Goal: Transaction & Acquisition: Subscribe to service/newsletter

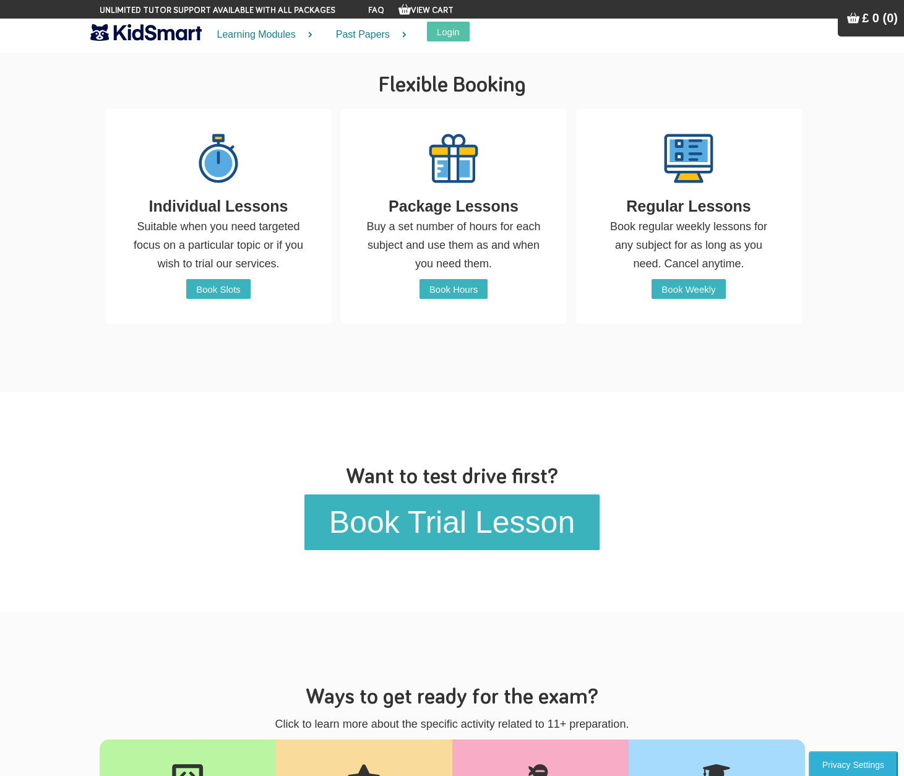
scroll to position [1, 0]
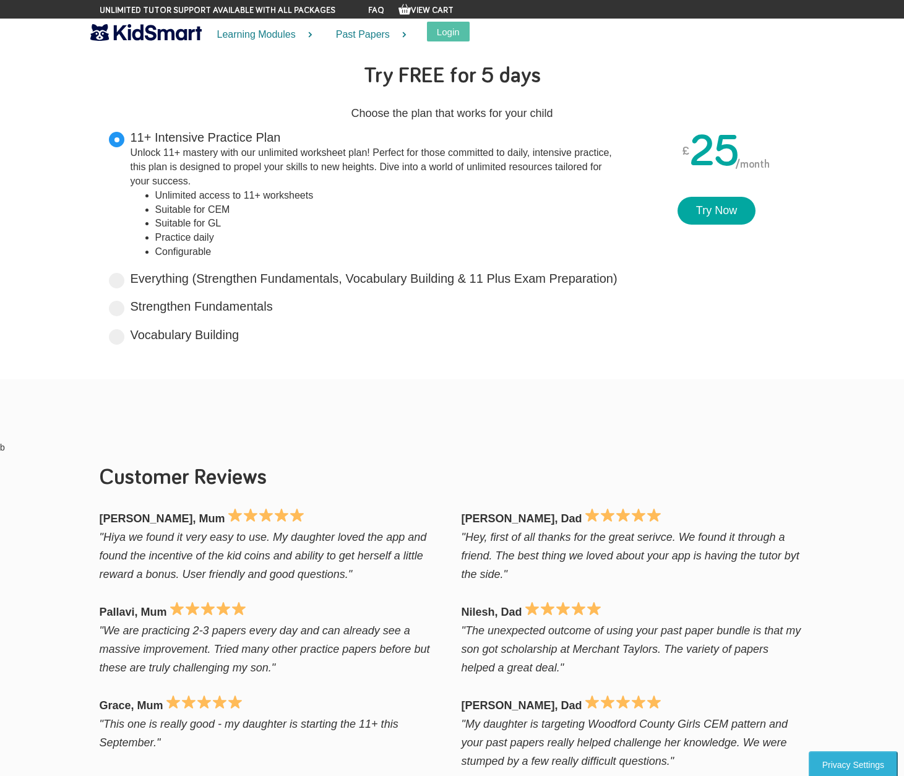
scroll to position [1391, 0]
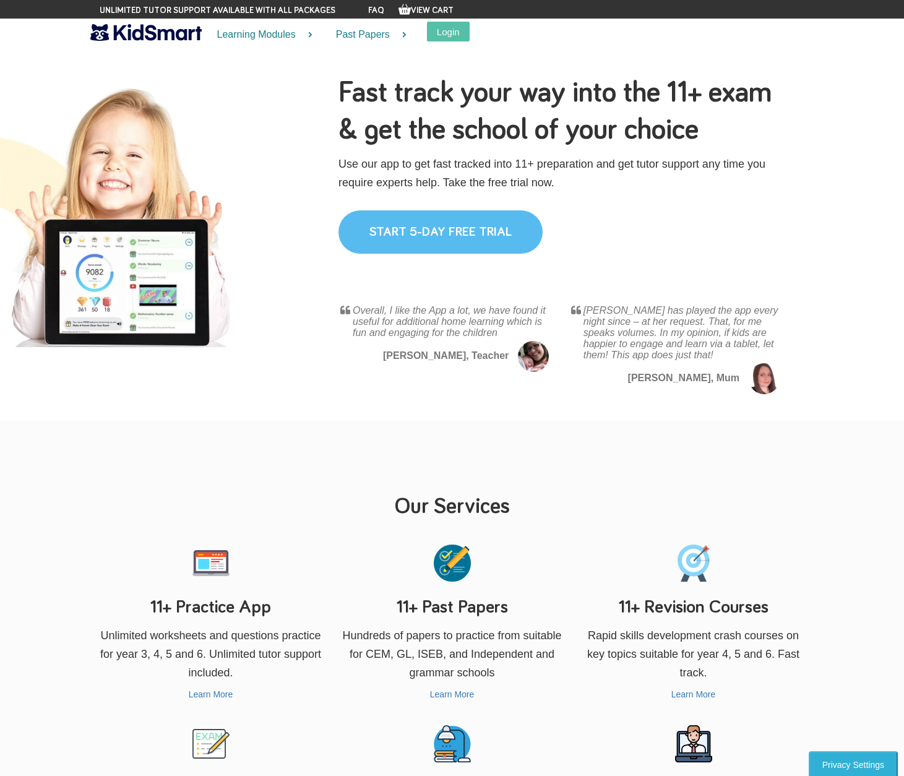
click at [443, 254] on link "START 5-DAY FREE TRIAL" at bounding box center [440, 231] width 204 height 43
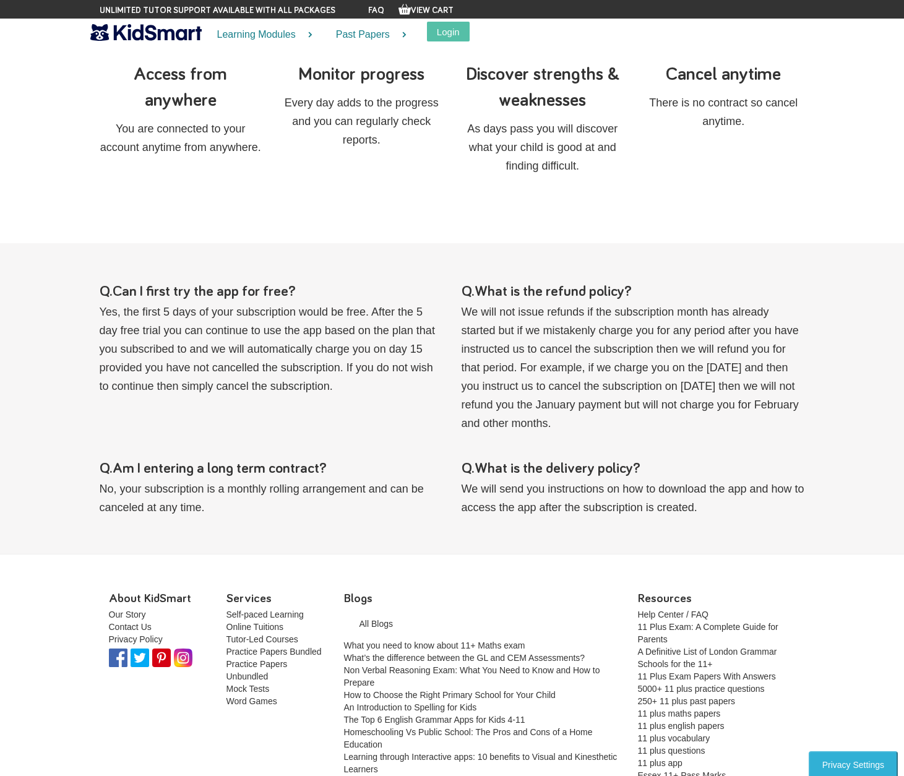
scroll to position [1281, 0]
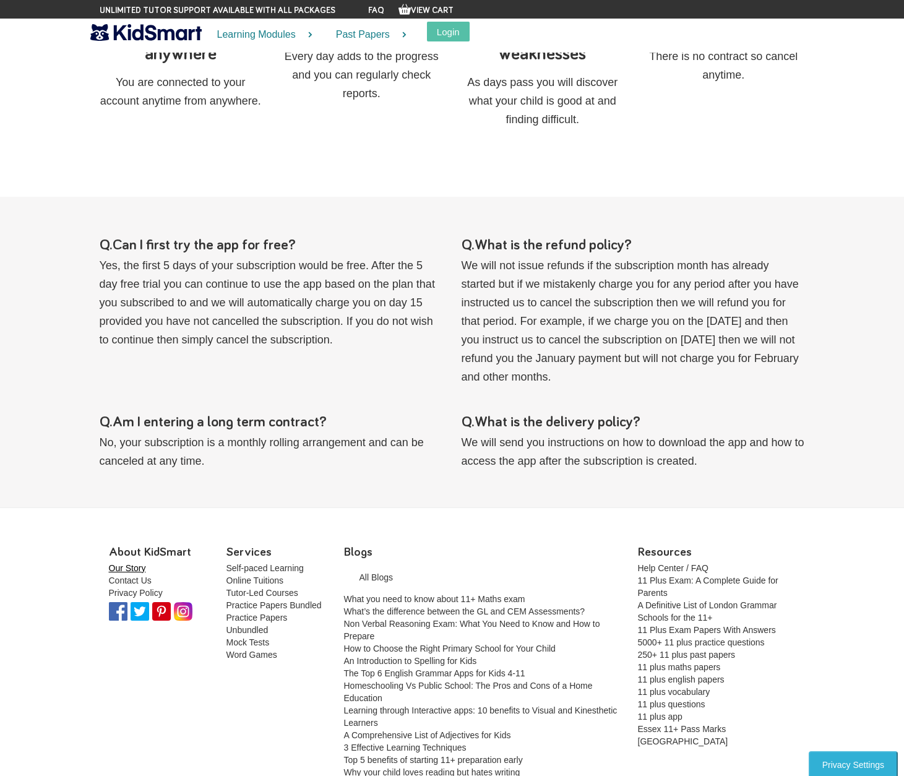
click at [132, 563] on link "Our Story" at bounding box center [127, 568] width 37 height 10
